Goal: Information Seeking & Learning: Find specific fact

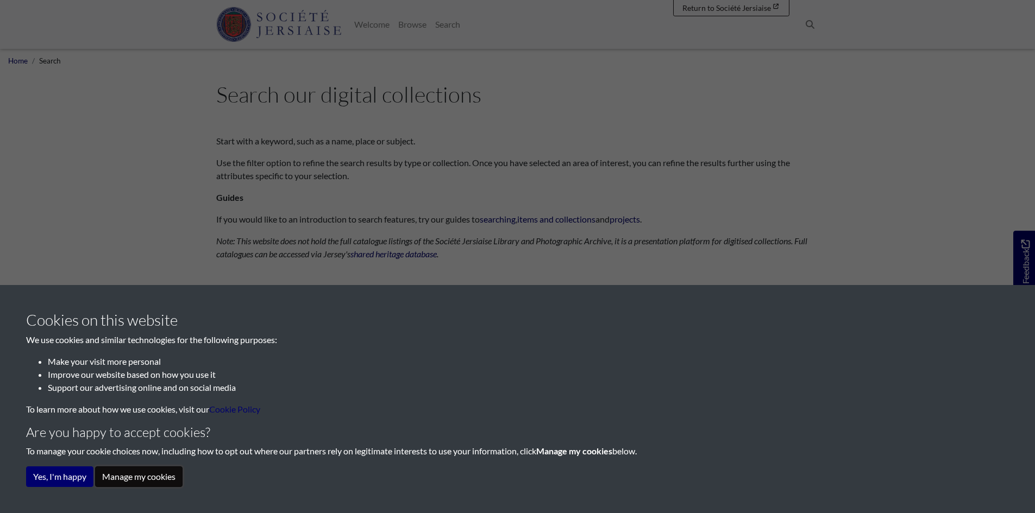
click at [122, 470] on button "Manage my cookies" at bounding box center [138, 477] width 87 height 21
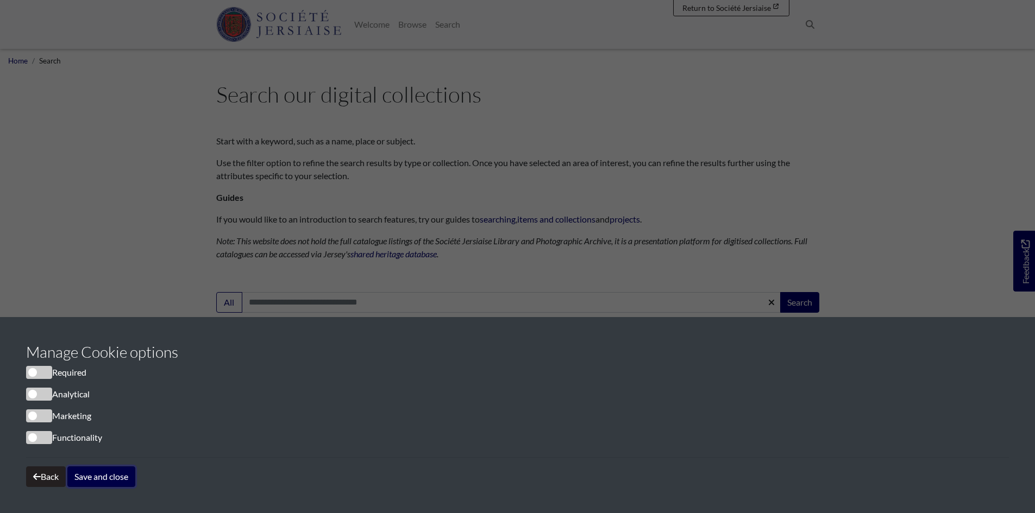
click at [114, 476] on button "Save and close" at bounding box center [101, 477] width 68 height 21
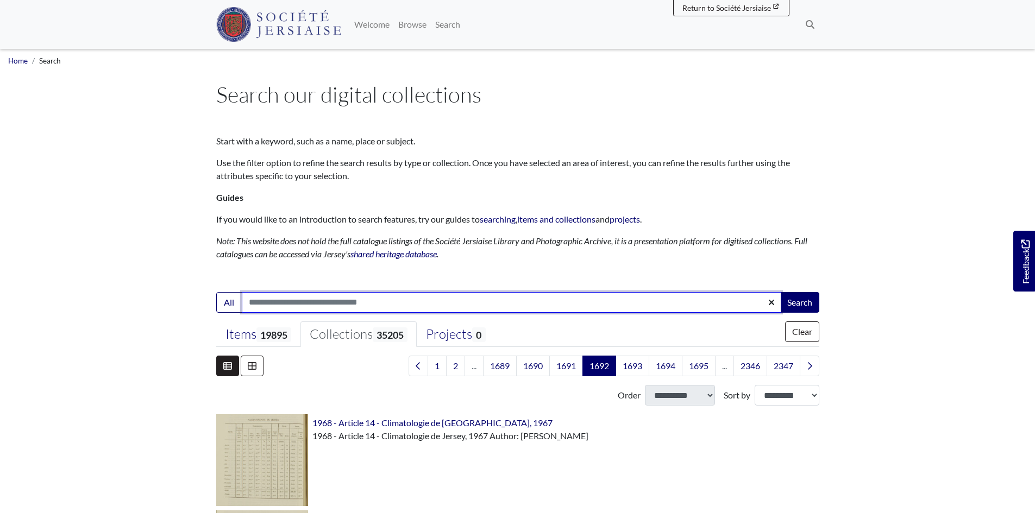
click at [253, 303] on input "Search:" at bounding box center [511, 302] width 539 height 21
type input "**********"
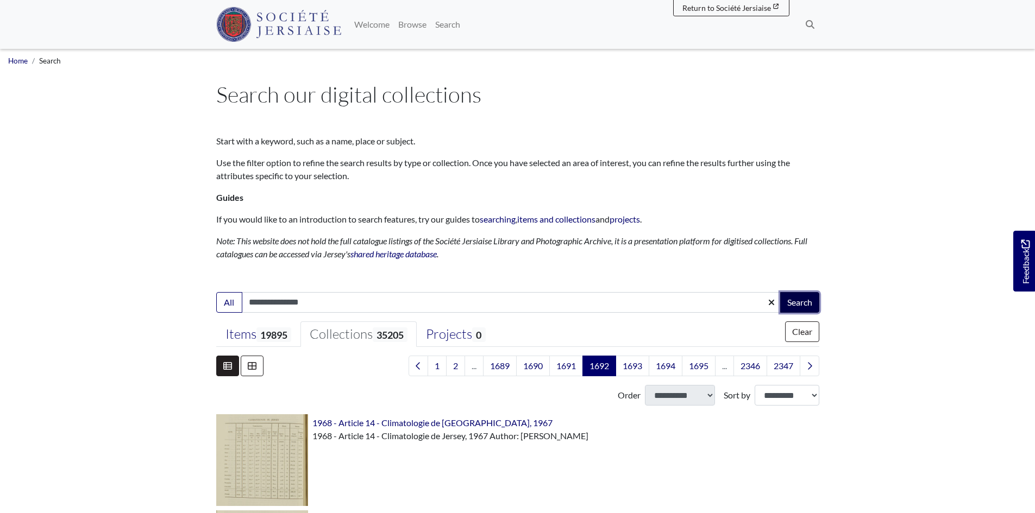
click at [797, 297] on button "Search" at bounding box center [799, 302] width 39 height 21
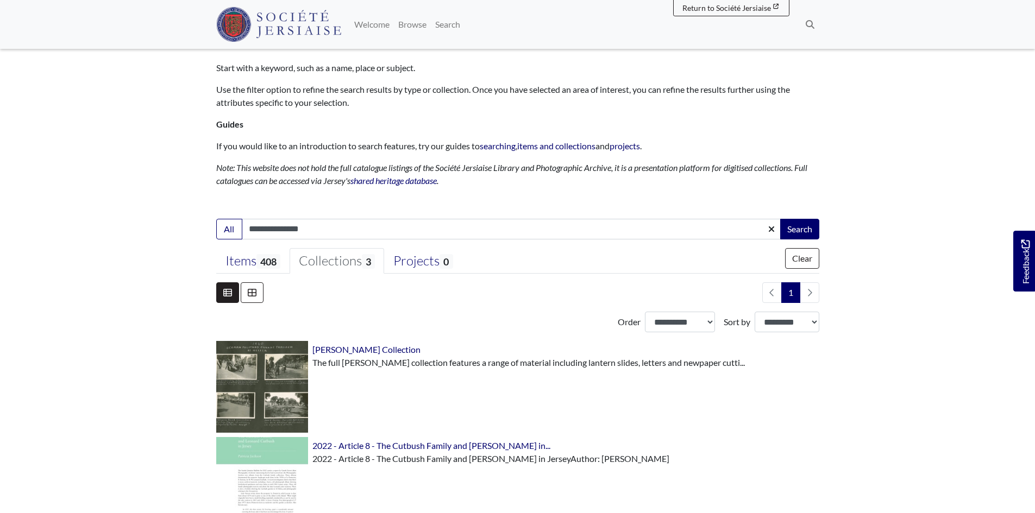
scroll to position [54, 0]
